Goal: Task Accomplishment & Management: Complete application form

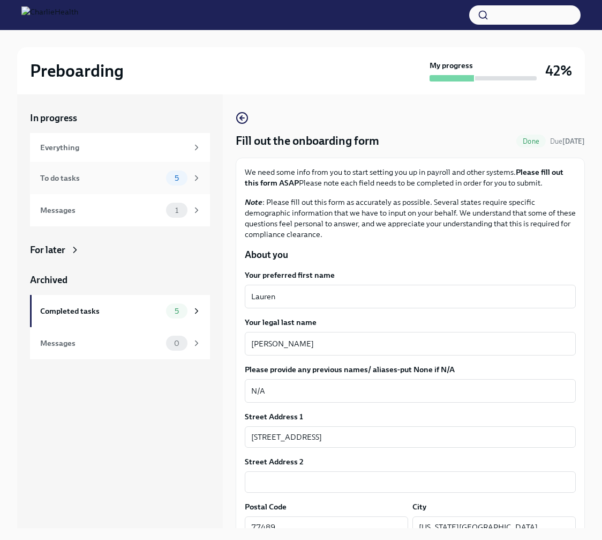
click at [95, 178] on div "To do tasks" at bounding box center [101, 178] width 122 height 12
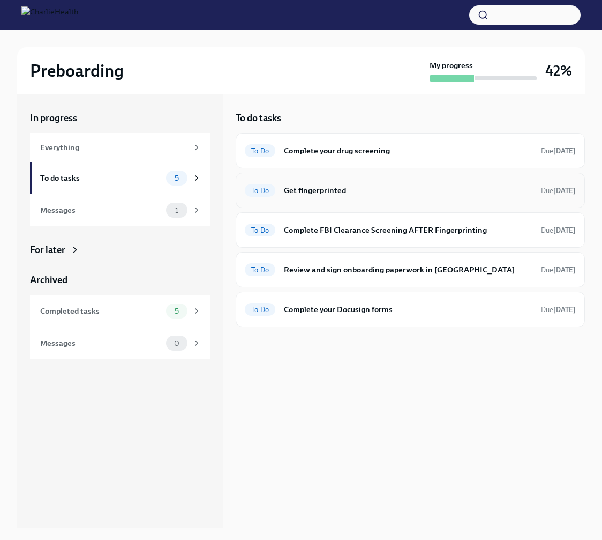
click at [391, 186] on h6 "Get fingerprinted" at bounding box center [408, 190] width 249 height 12
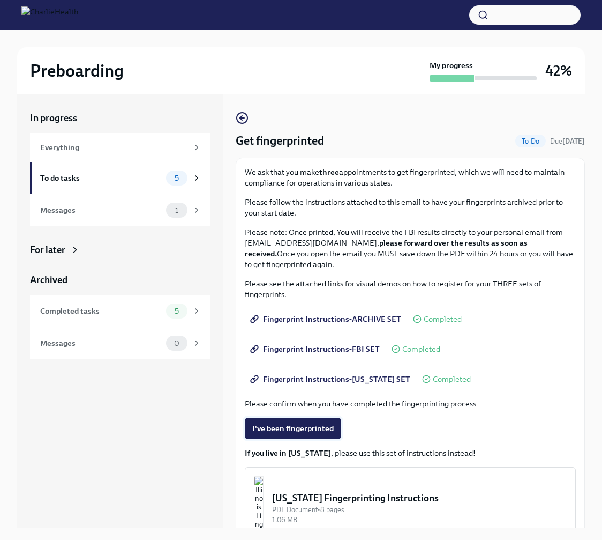
click at [289, 428] on span "I've been fingerprinted" at bounding box center [292, 428] width 81 height 11
click at [148, 183] on div "To do tasks" at bounding box center [101, 178] width 122 height 12
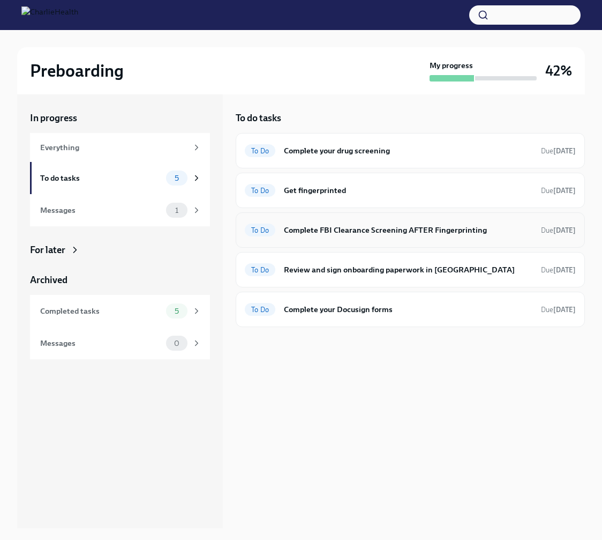
click at [336, 228] on h6 "Complete FBI Clearance Screening AFTER Fingerprinting" at bounding box center [408, 230] width 249 height 12
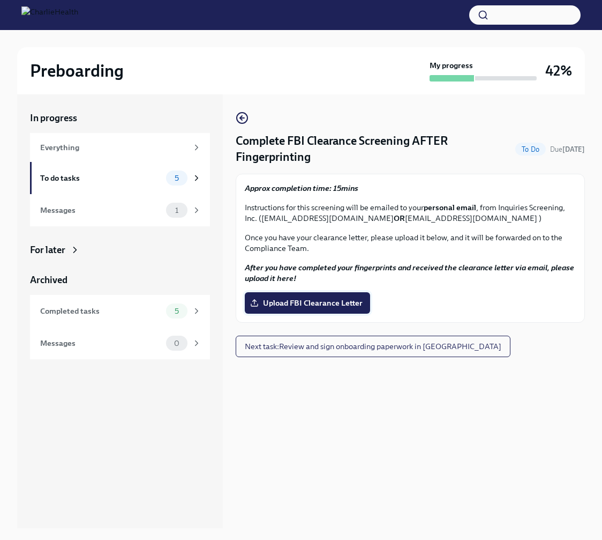
click at [328, 295] on label "Upload FBI Clearance Letter" at bounding box center [307, 302] width 125 height 21
click at [0, 0] on input "Upload FBI Clearance Letter" at bounding box center [0, 0] width 0 height 0
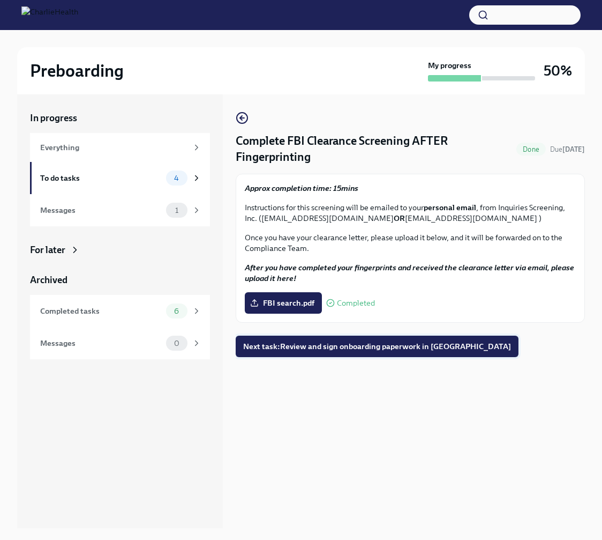
click at [404, 347] on span "Next task : Review and sign onboarding paperwork in [GEOGRAPHIC_DATA]" at bounding box center [377, 346] width 268 height 11
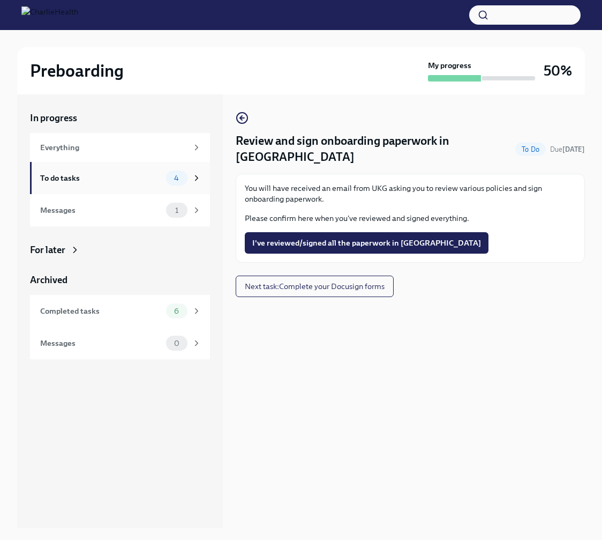
click at [124, 172] on div "To do tasks" at bounding box center [101, 178] width 122 height 12
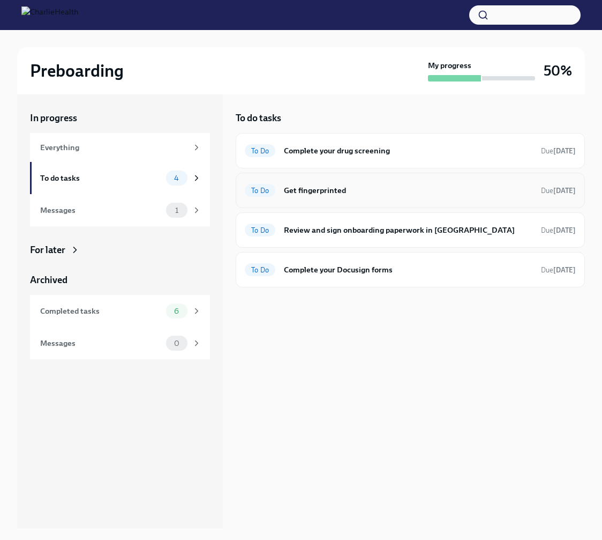
click at [403, 195] on h6 "Get fingerprinted" at bounding box center [408, 190] width 249 height 12
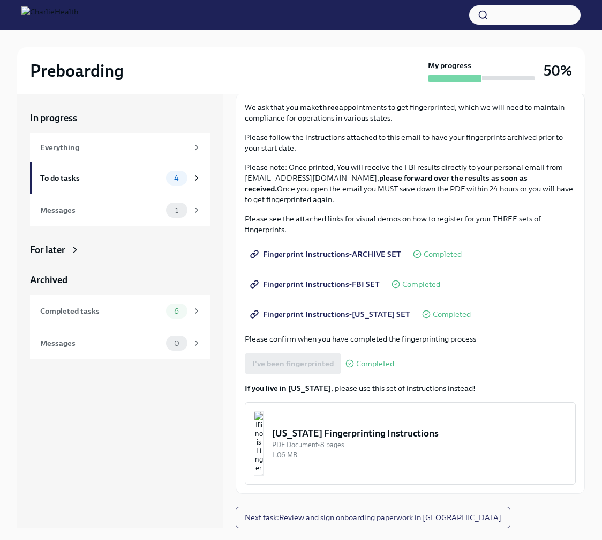
scroll to position [18, 0]
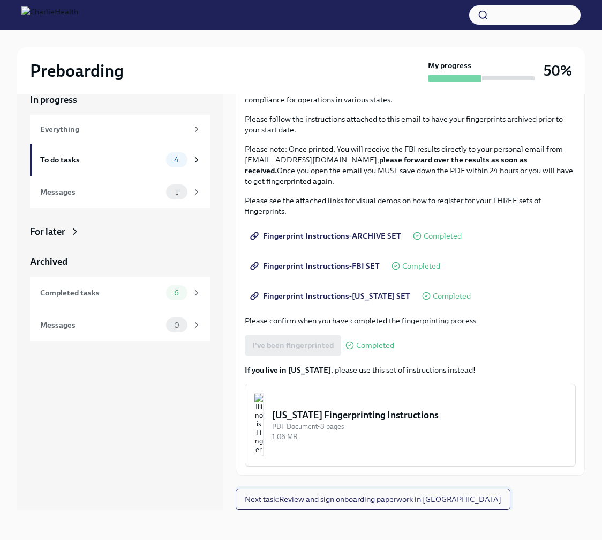
click at [304, 495] on span "Next task : Review and sign onboarding paperwork in [GEOGRAPHIC_DATA]" at bounding box center [373, 498] width 257 height 11
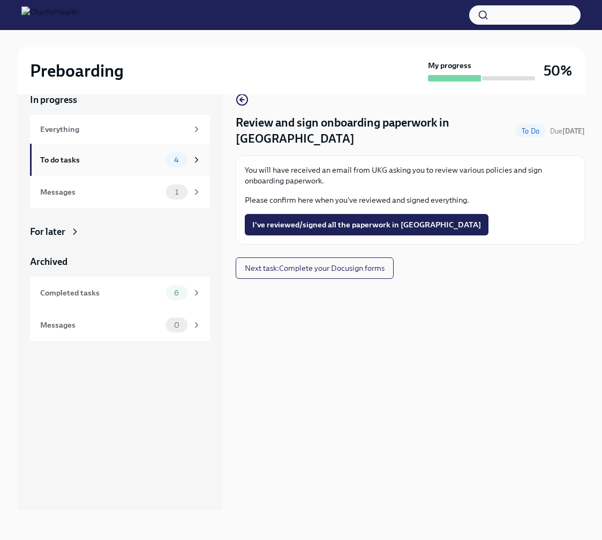
click at [117, 160] on div "To do tasks" at bounding box center [101, 160] width 122 height 12
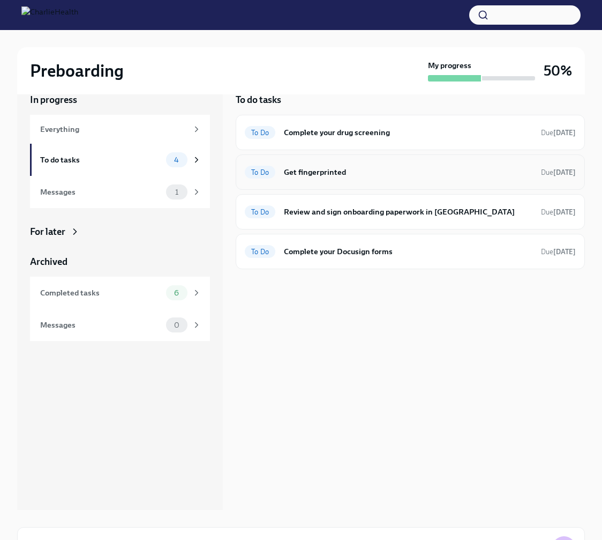
click at [508, 162] on div "To Do Get fingerprinted Due [DATE]" at bounding box center [410, 171] width 349 height 35
click at [333, 166] on h6 "Get fingerprinted" at bounding box center [408, 172] width 249 height 12
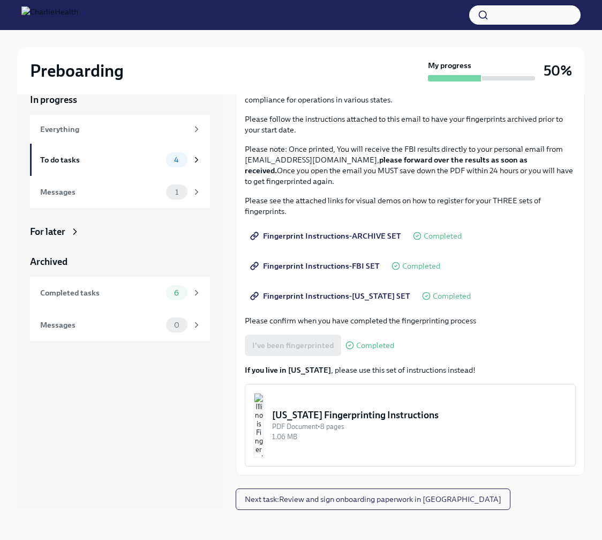
scroll to position [11, 0]
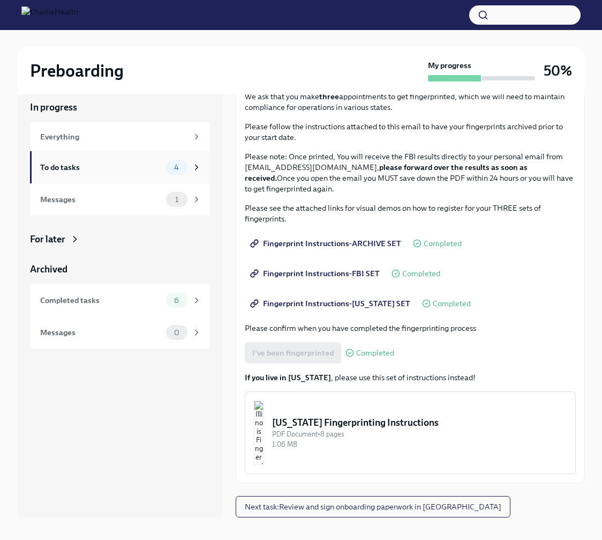
click at [74, 165] on div "To do tasks" at bounding box center [101, 167] width 122 height 12
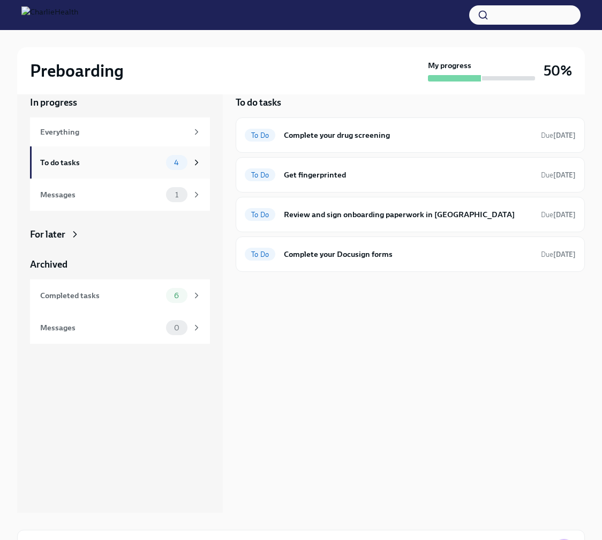
scroll to position [21, 0]
